Goal: Use online tool/utility: Utilize a website feature to perform a specific function

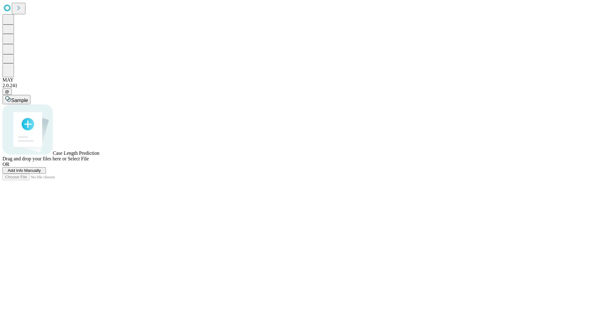
click at [41, 173] on span "Add Info Manually" at bounding box center [24, 170] width 33 height 5
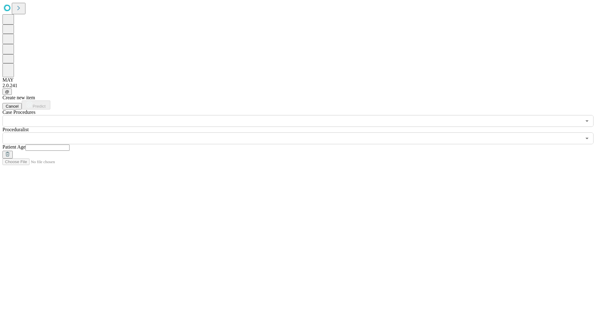
click at [70, 145] on input "text" at bounding box center [47, 148] width 44 height 6
type input "**"
click at [303, 133] on input "text" at bounding box center [291, 139] width 579 height 12
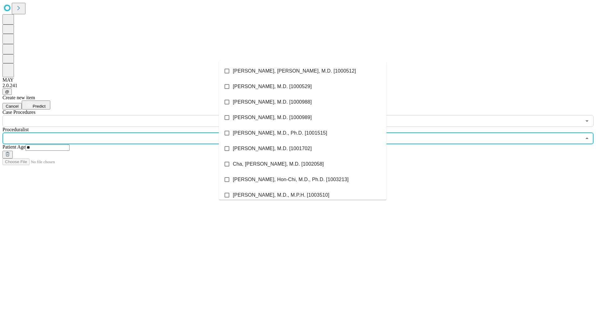
click at [303, 71] on li "[PERSON_NAME], [PERSON_NAME], M.D. [1000512]" at bounding box center [303, 71] width 168 height 16
click at [130, 115] on input "text" at bounding box center [291, 121] width 579 height 12
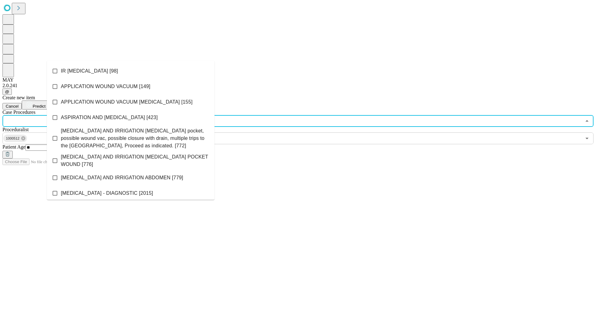
click at [131, 71] on li "IR [MEDICAL_DATA] [98]" at bounding box center [131, 71] width 168 height 16
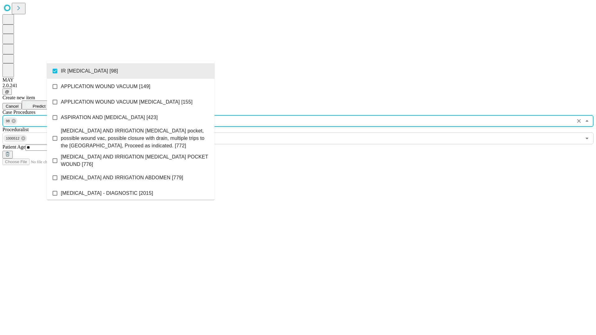
click at [45, 104] on span "Predict" at bounding box center [39, 106] width 13 height 5
